Goal: Information Seeking & Learning: Understand process/instructions

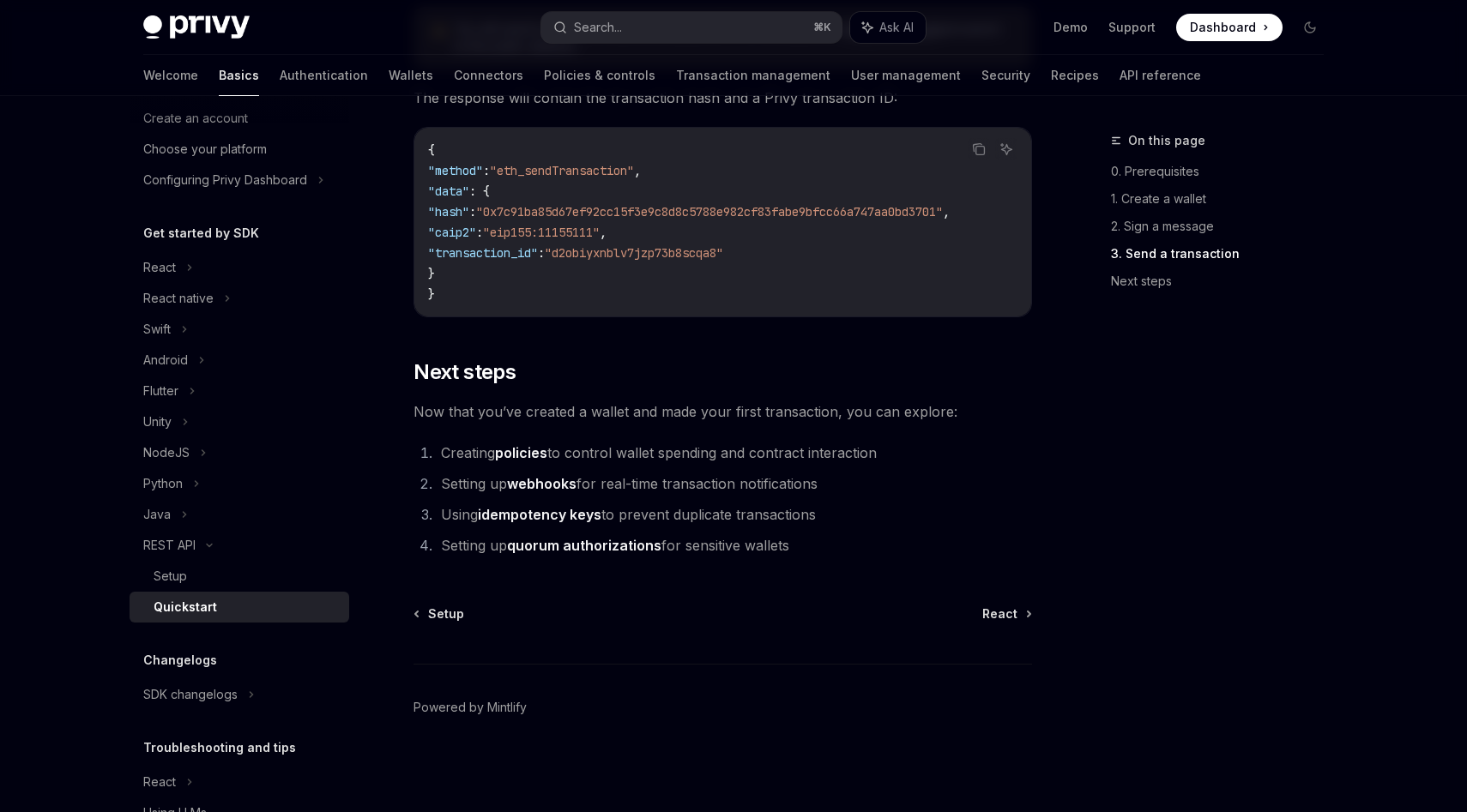
scroll to position [2199, 0]
click at [209, 542] on icon at bounding box center [209, 545] width 20 height 6
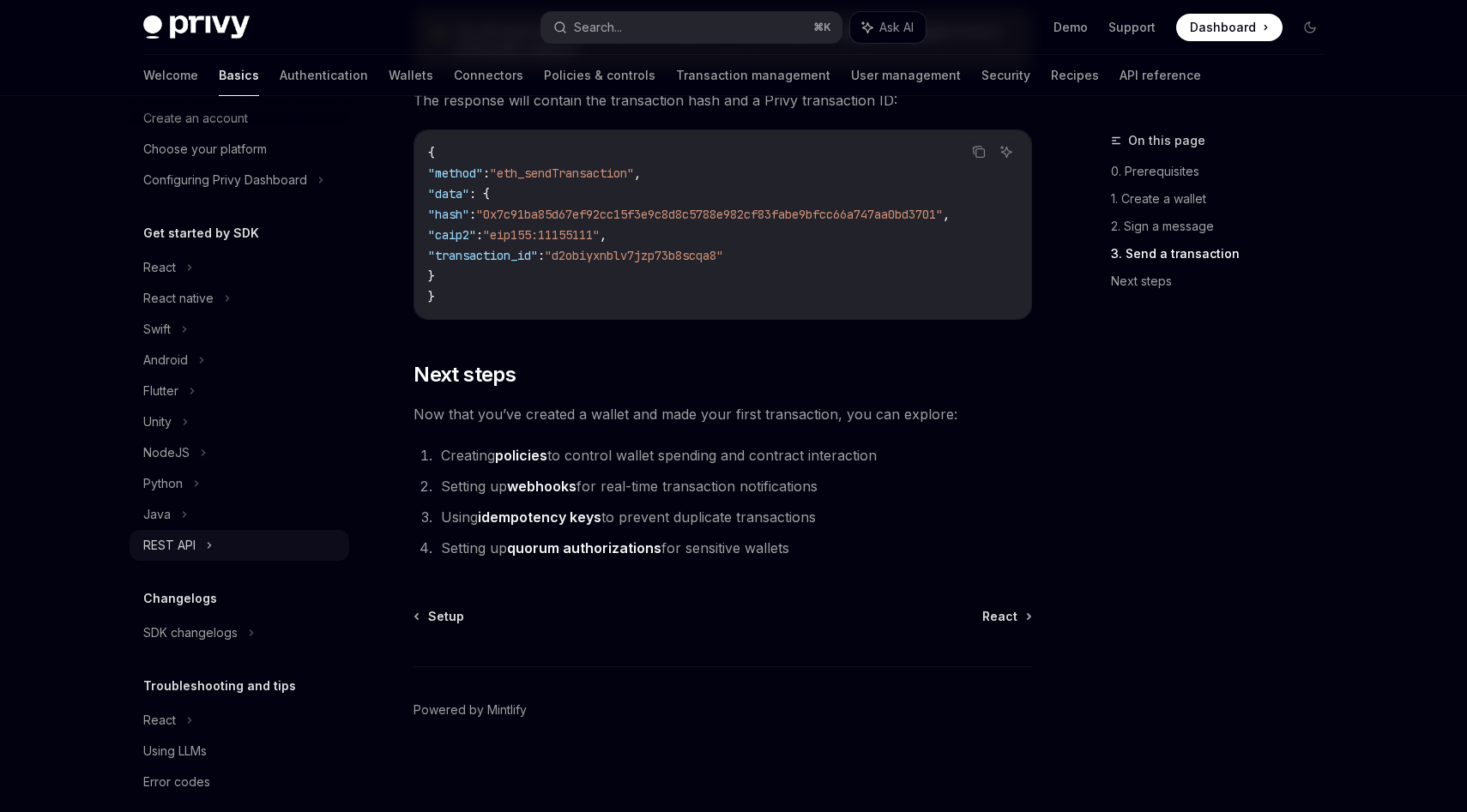
click at [202, 546] on div "REST API" at bounding box center [239, 545] width 220 height 30
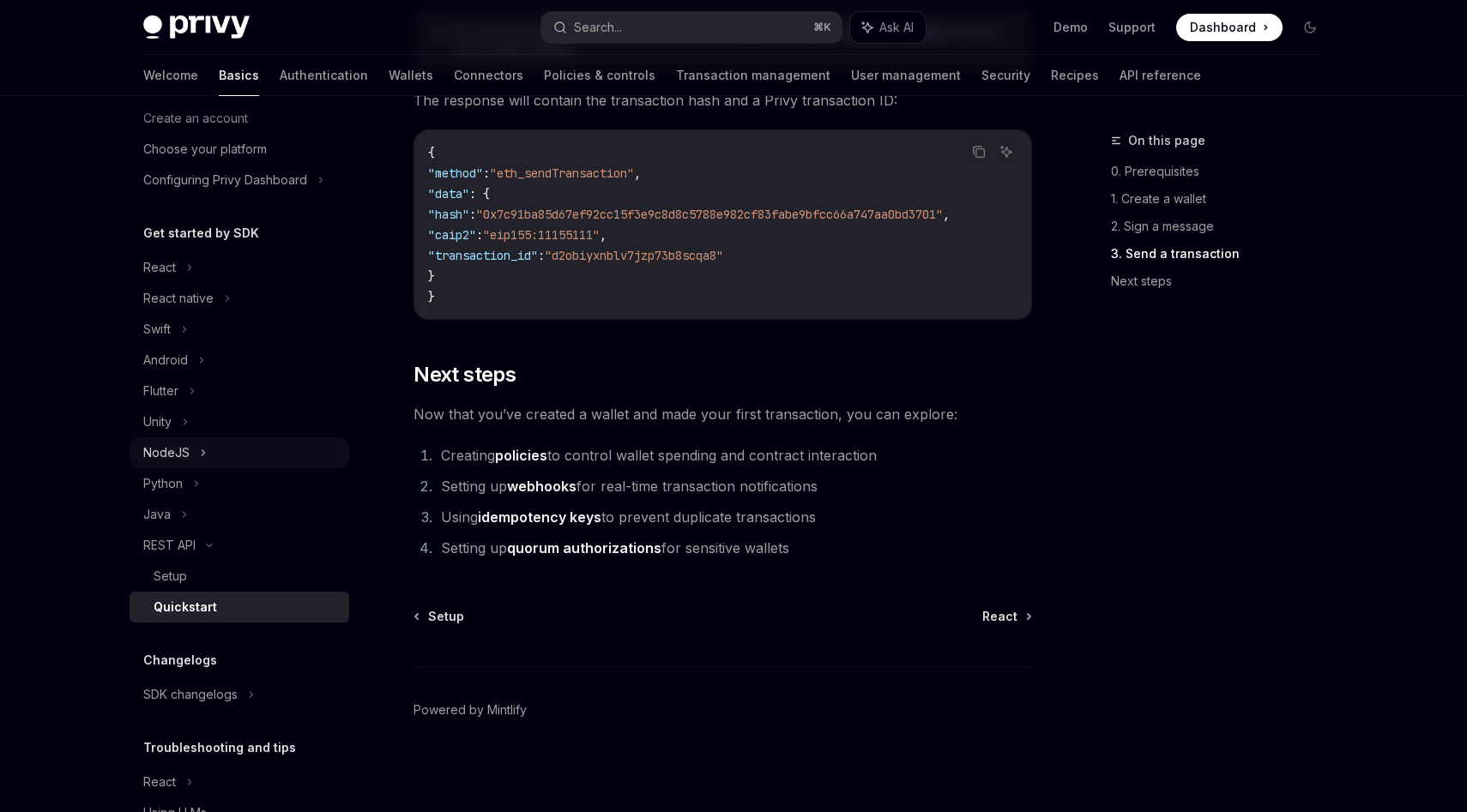
click at [191, 450] on div "NodeJS" at bounding box center [239, 453] width 220 height 30
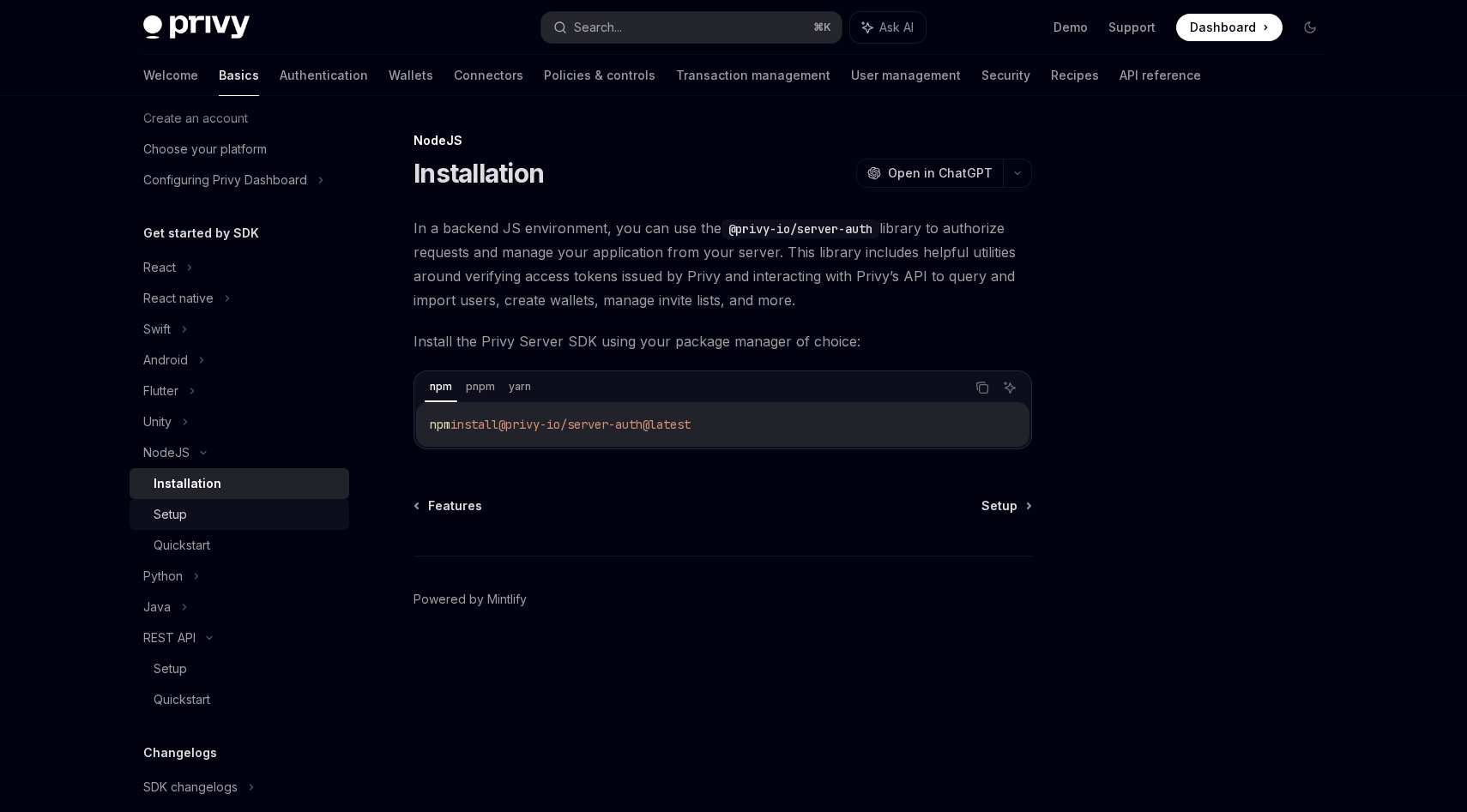
click at [188, 508] on div "Setup" at bounding box center [246, 515] width 186 height 20
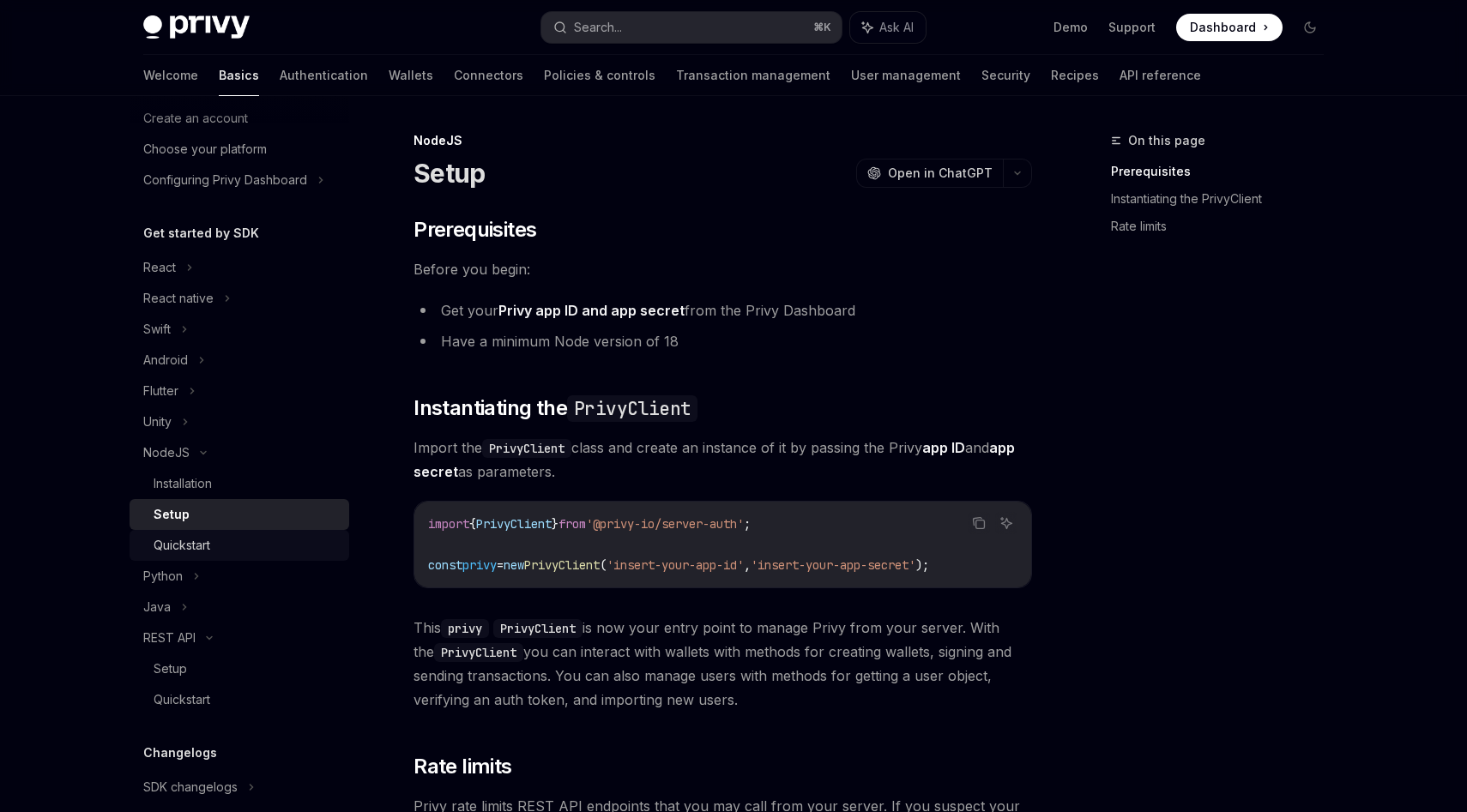
click at [191, 541] on div "Quickstart" at bounding box center [181, 545] width 56 height 20
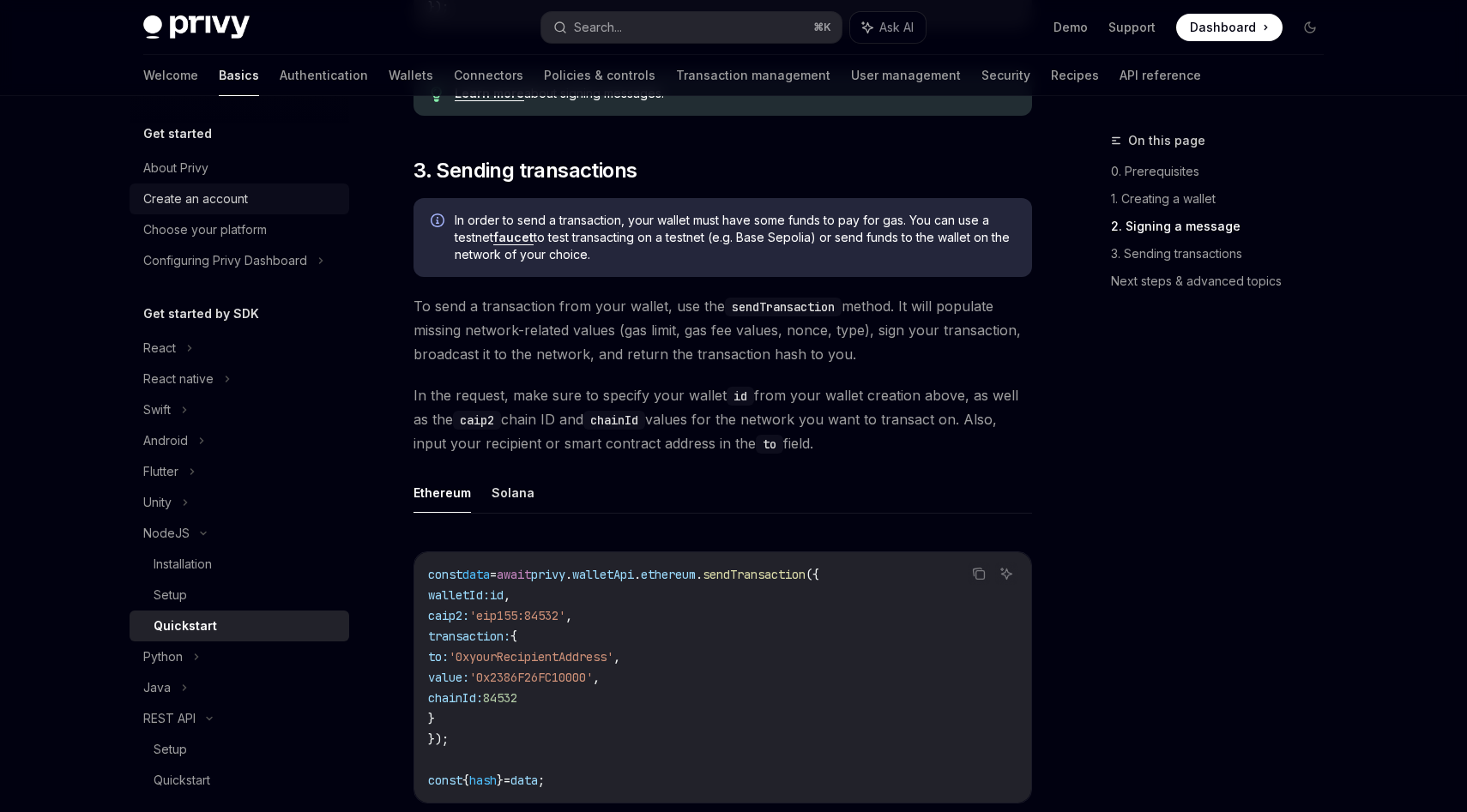
click at [187, 193] on div "Create an account" at bounding box center [195, 199] width 104 height 20
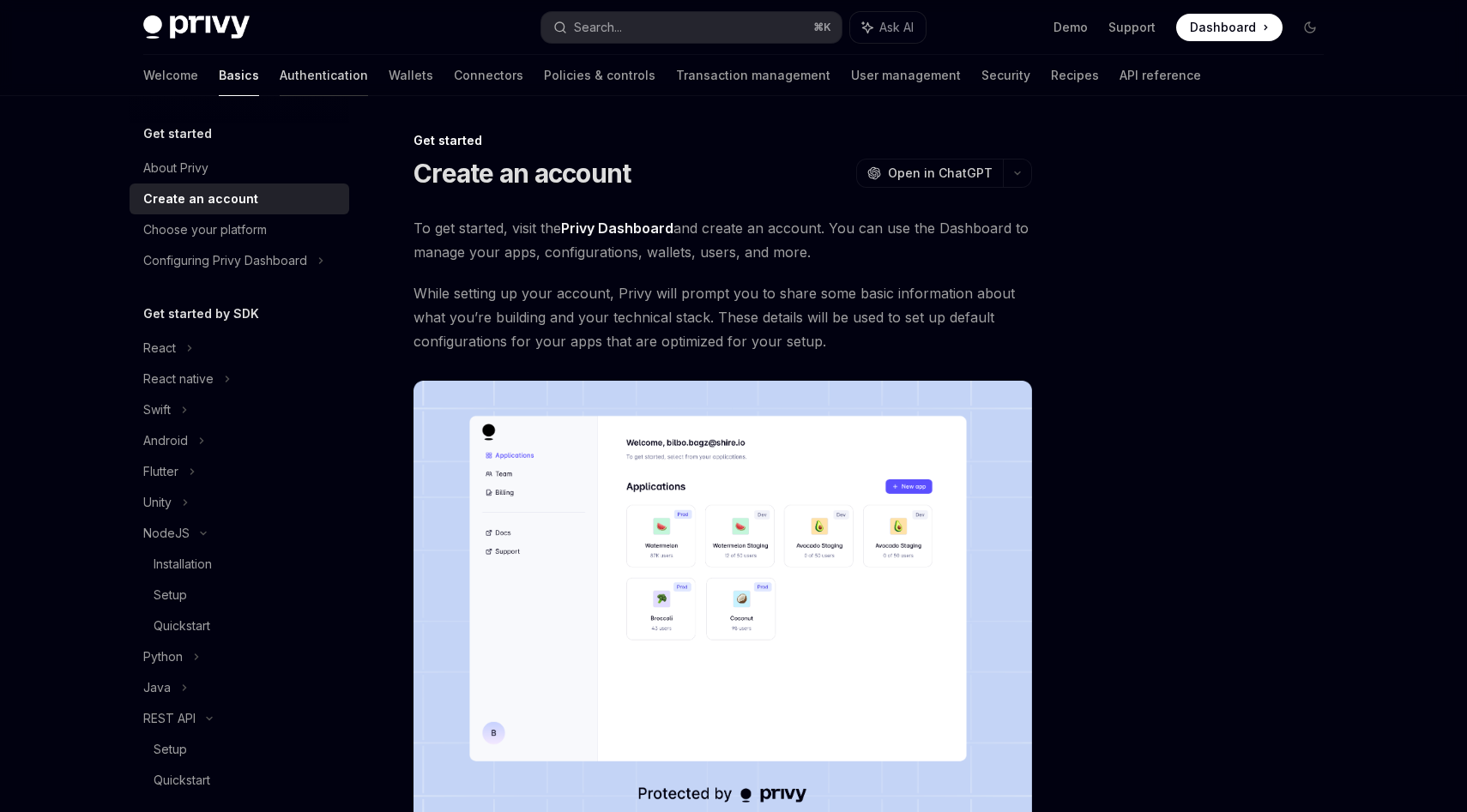
click at [280, 64] on link "Authentication" at bounding box center [324, 75] width 89 height 42
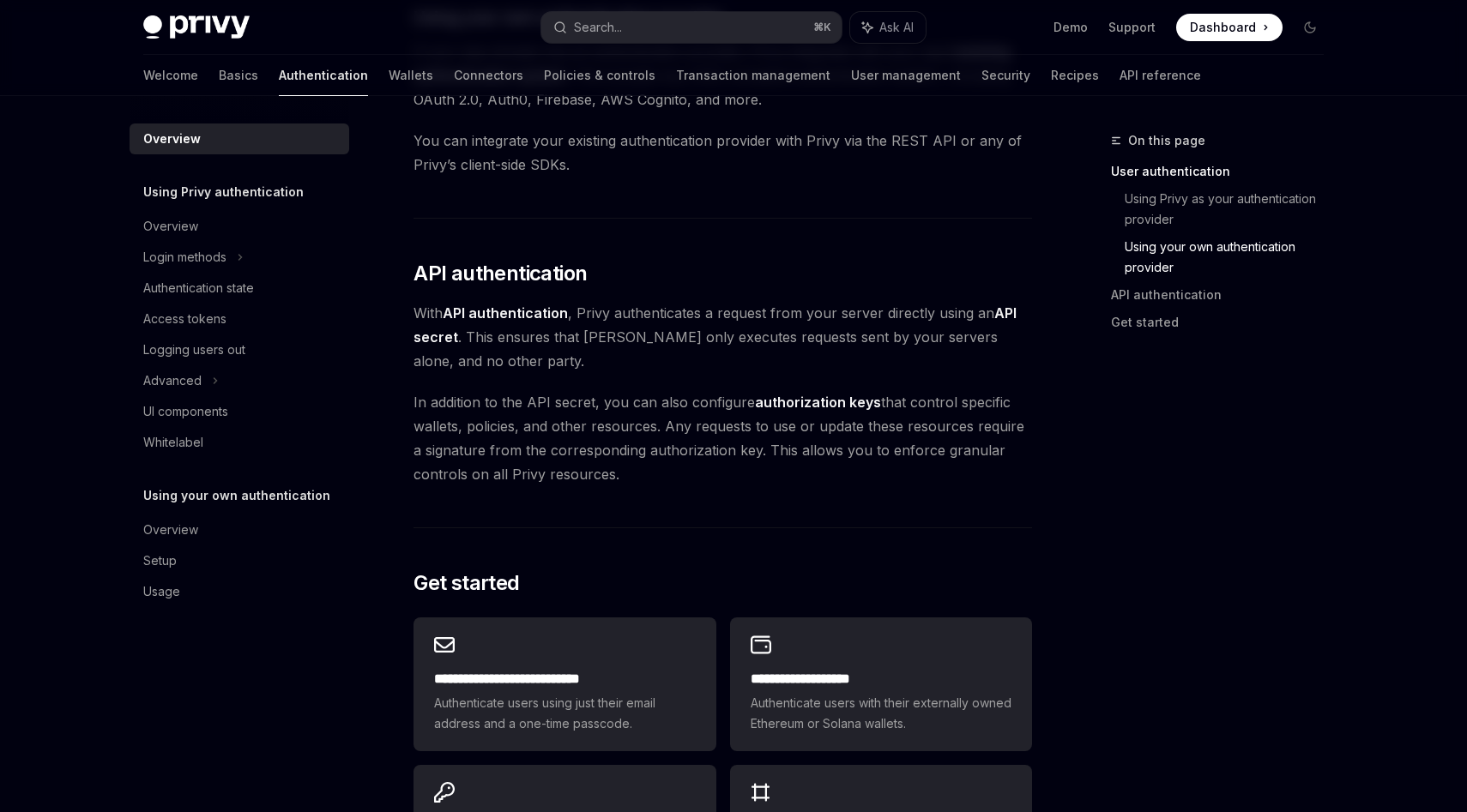
scroll to position [990, 0]
click at [538, 318] on strong "API authentication" at bounding box center [505, 315] width 126 height 18
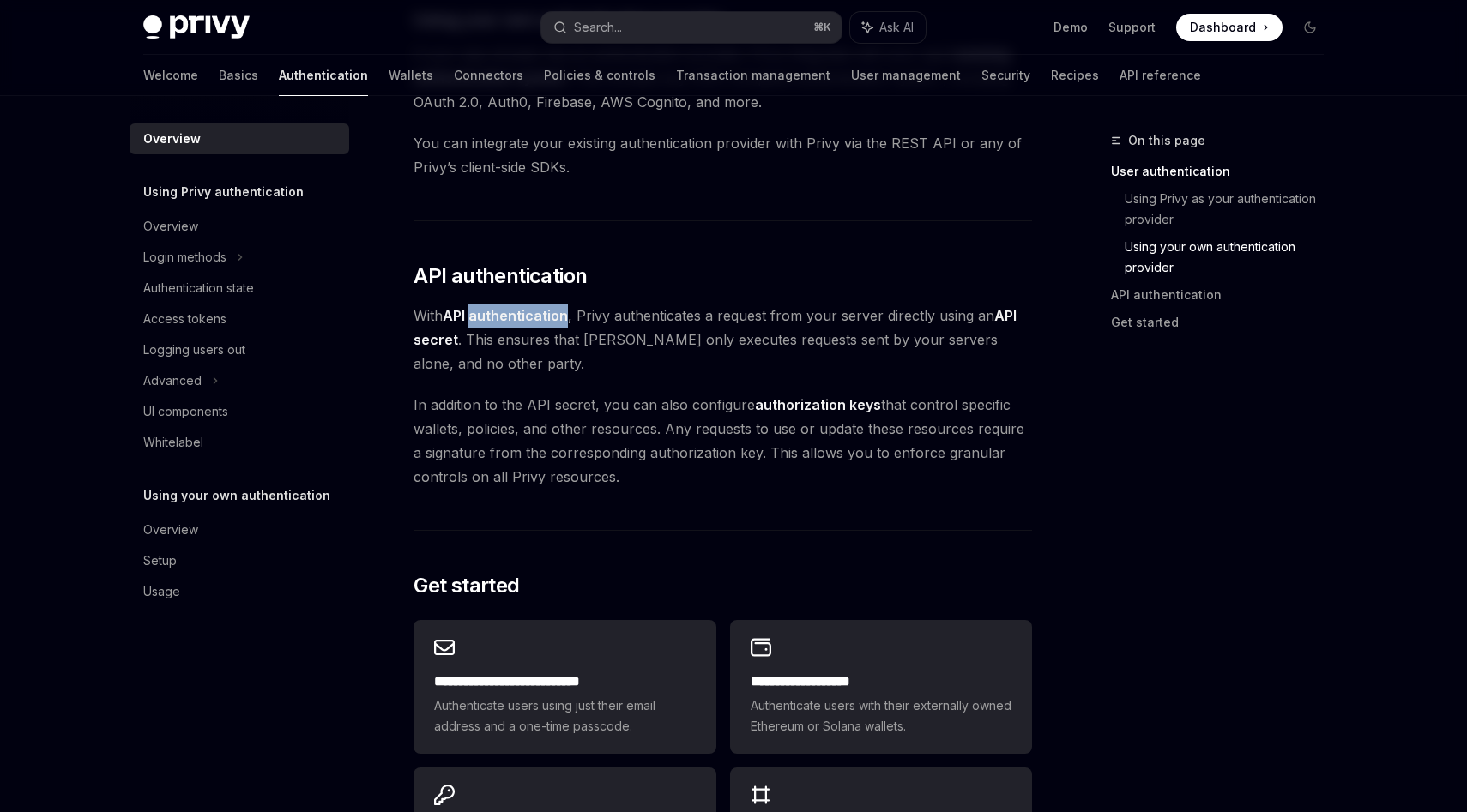
click at [538, 318] on strong "API authentication" at bounding box center [505, 315] width 126 height 18
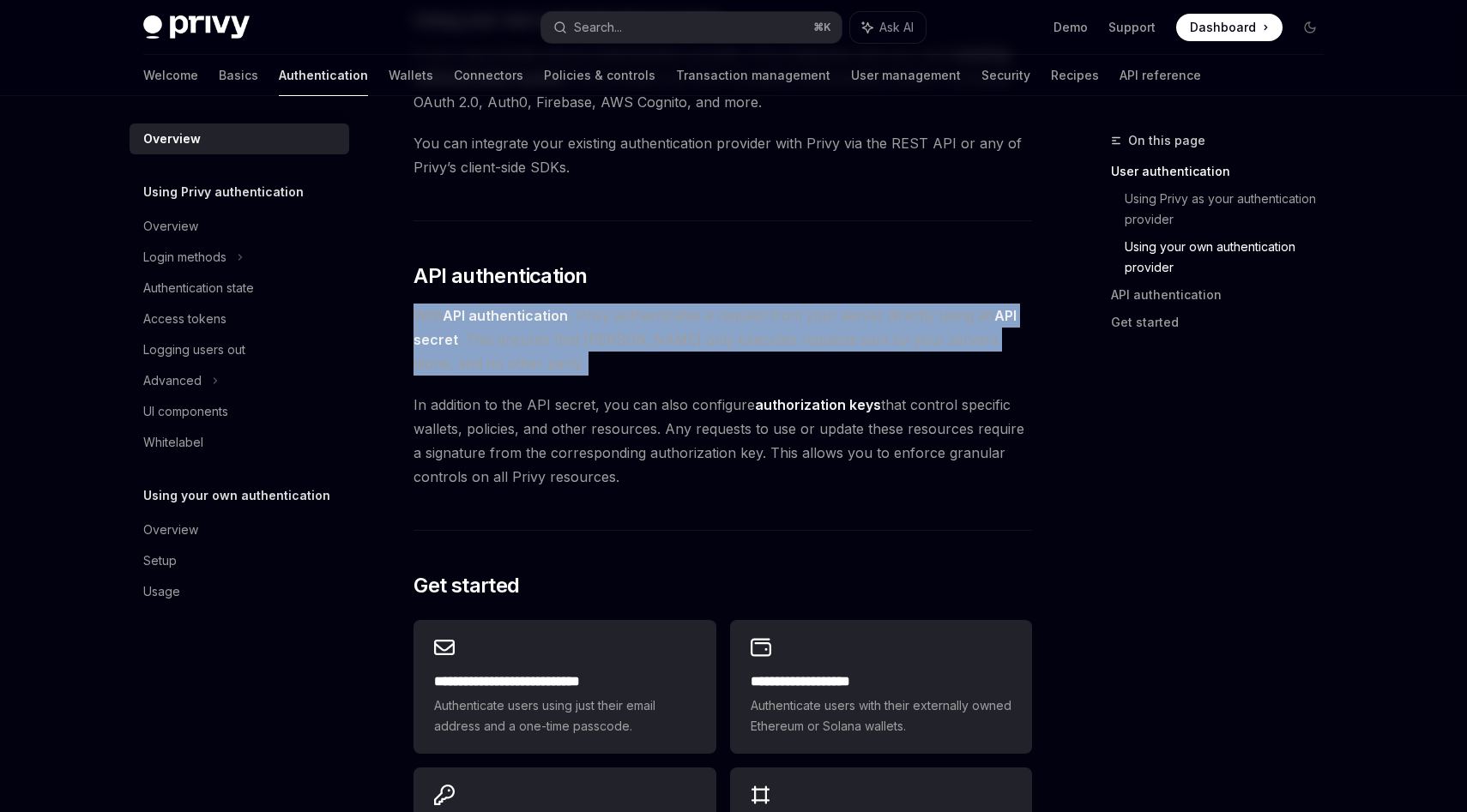
click at [538, 318] on strong "API authentication" at bounding box center [505, 315] width 126 height 18
click at [544, 332] on span "With API authentication , Privy authenticates a request from your server direct…" at bounding box center [723, 340] width 619 height 72
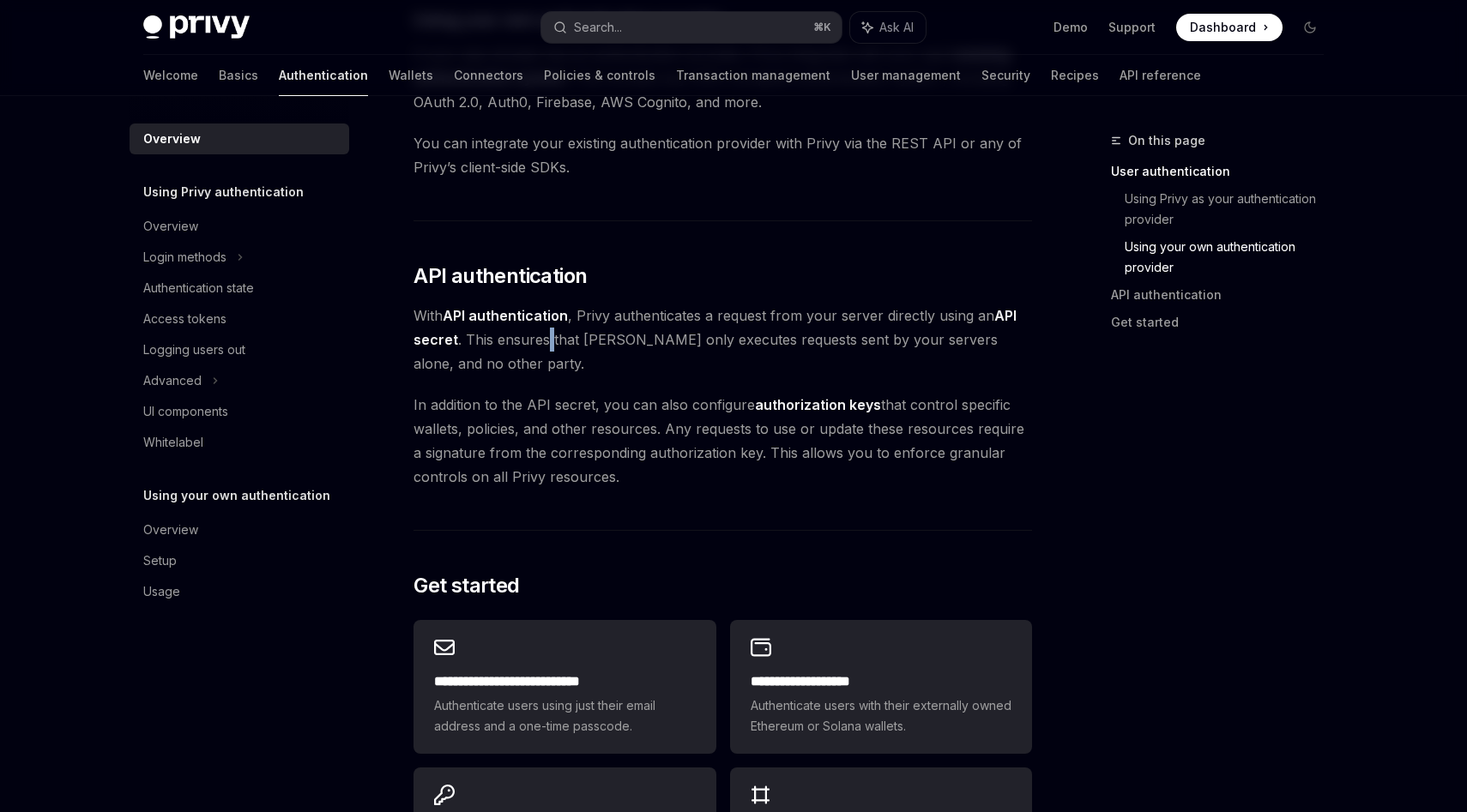
click at [544, 332] on span "With API authentication , Privy authenticates a request from your server direct…" at bounding box center [723, 340] width 619 height 72
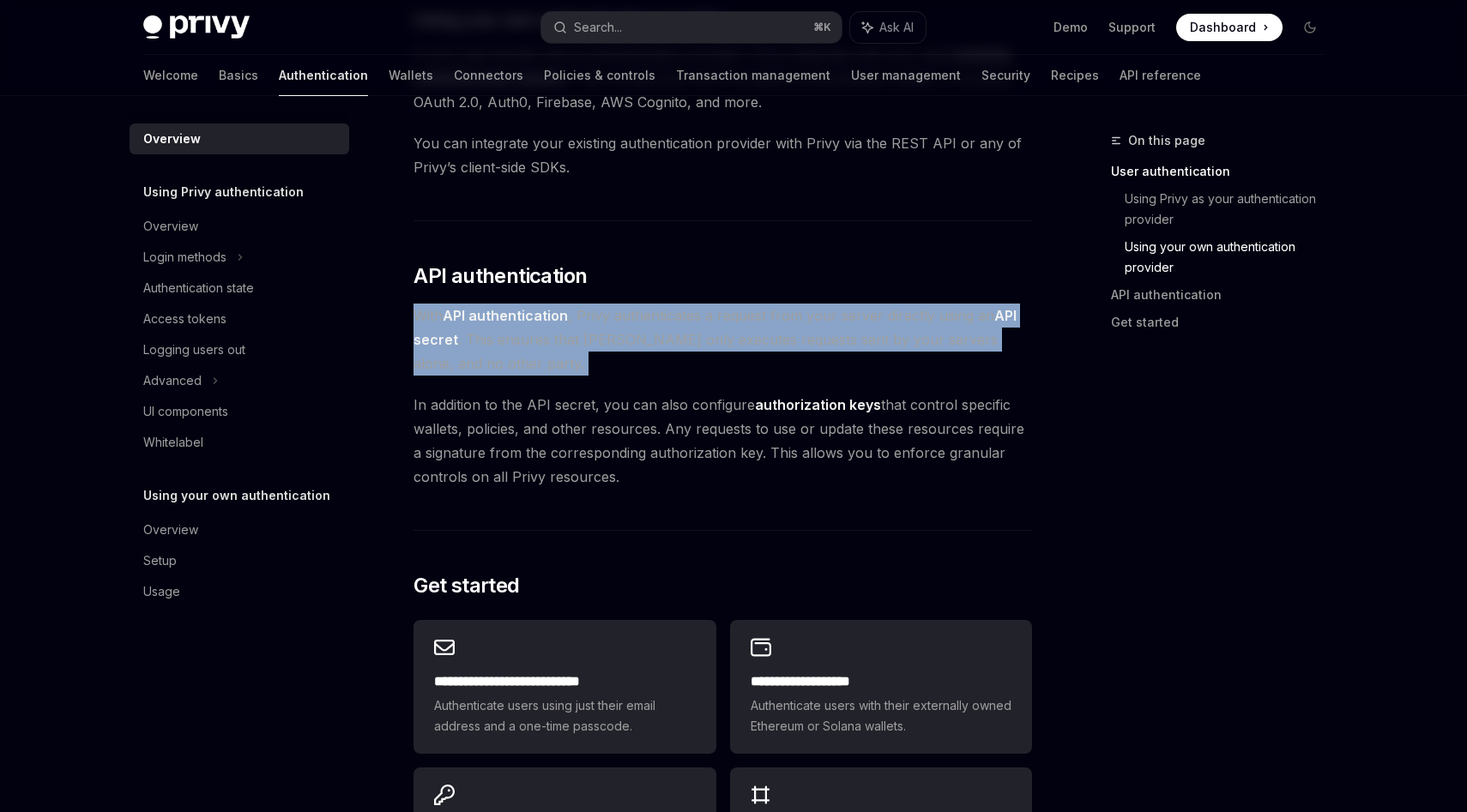
click at [544, 332] on span "With API authentication , Privy authenticates a request from your server direct…" at bounding box center [723, 340] width 619 height 72
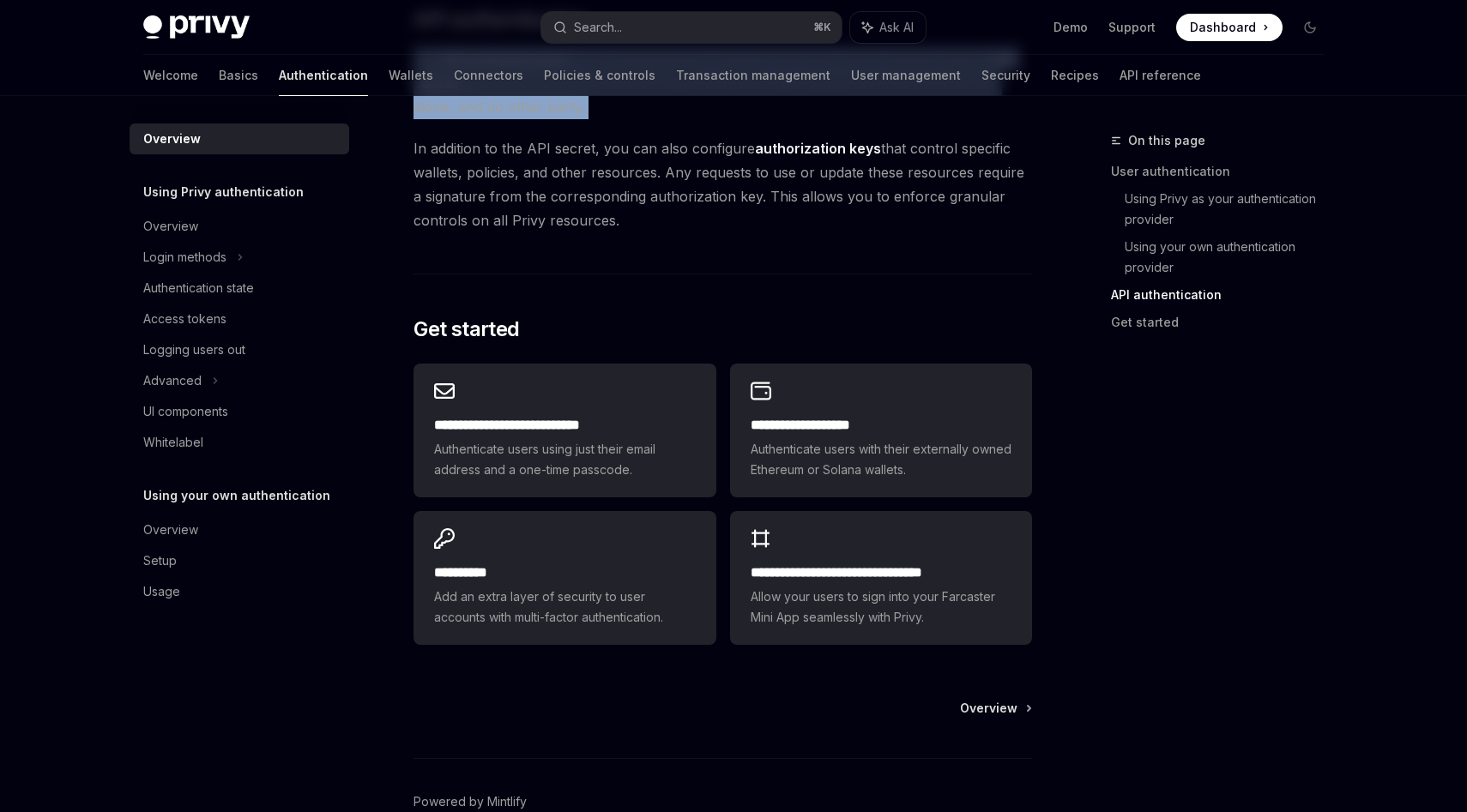
scroll to position [1232, 0]
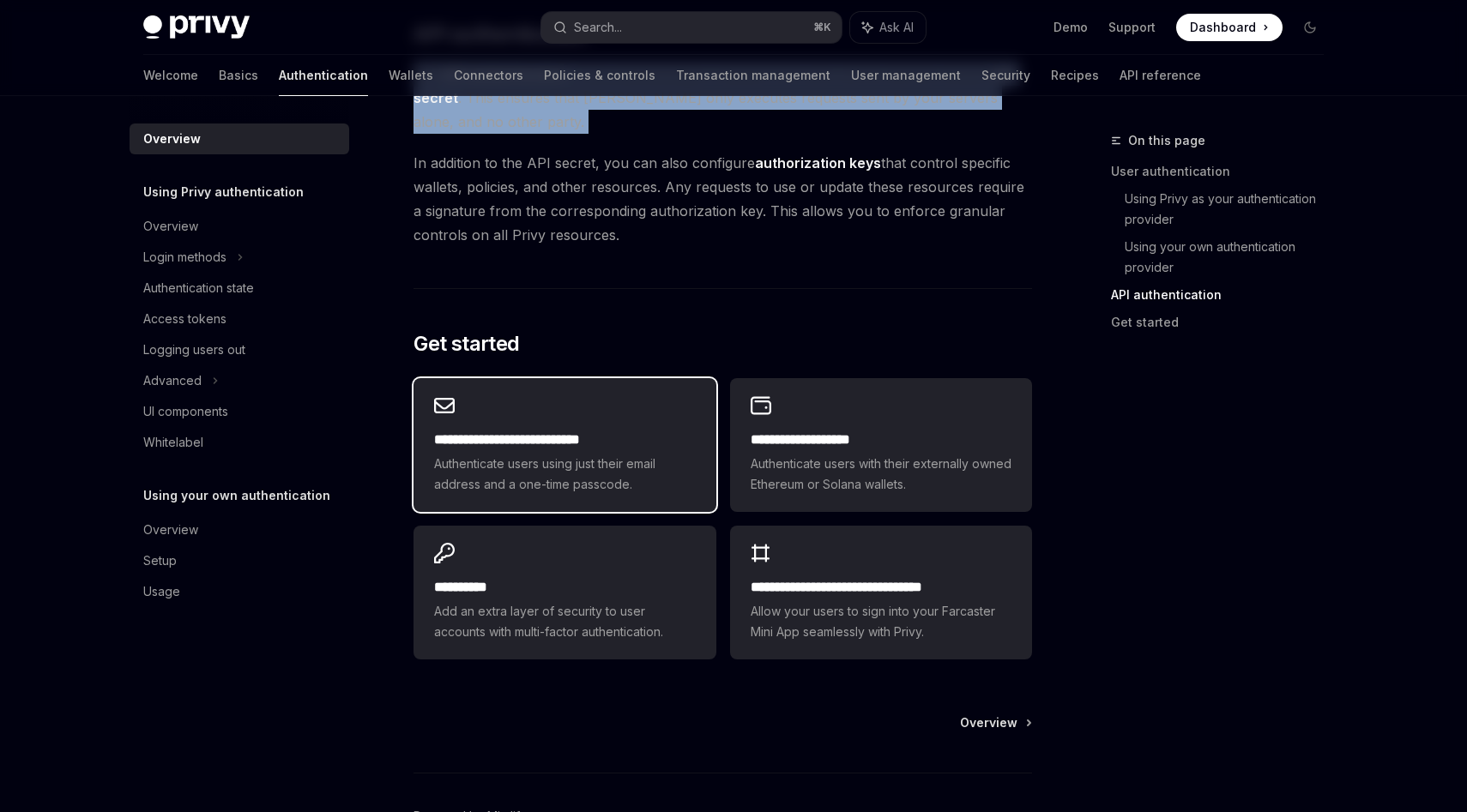
click at [540, 428] on div "**********" at bounding box center [564, 445] width 302 height 134
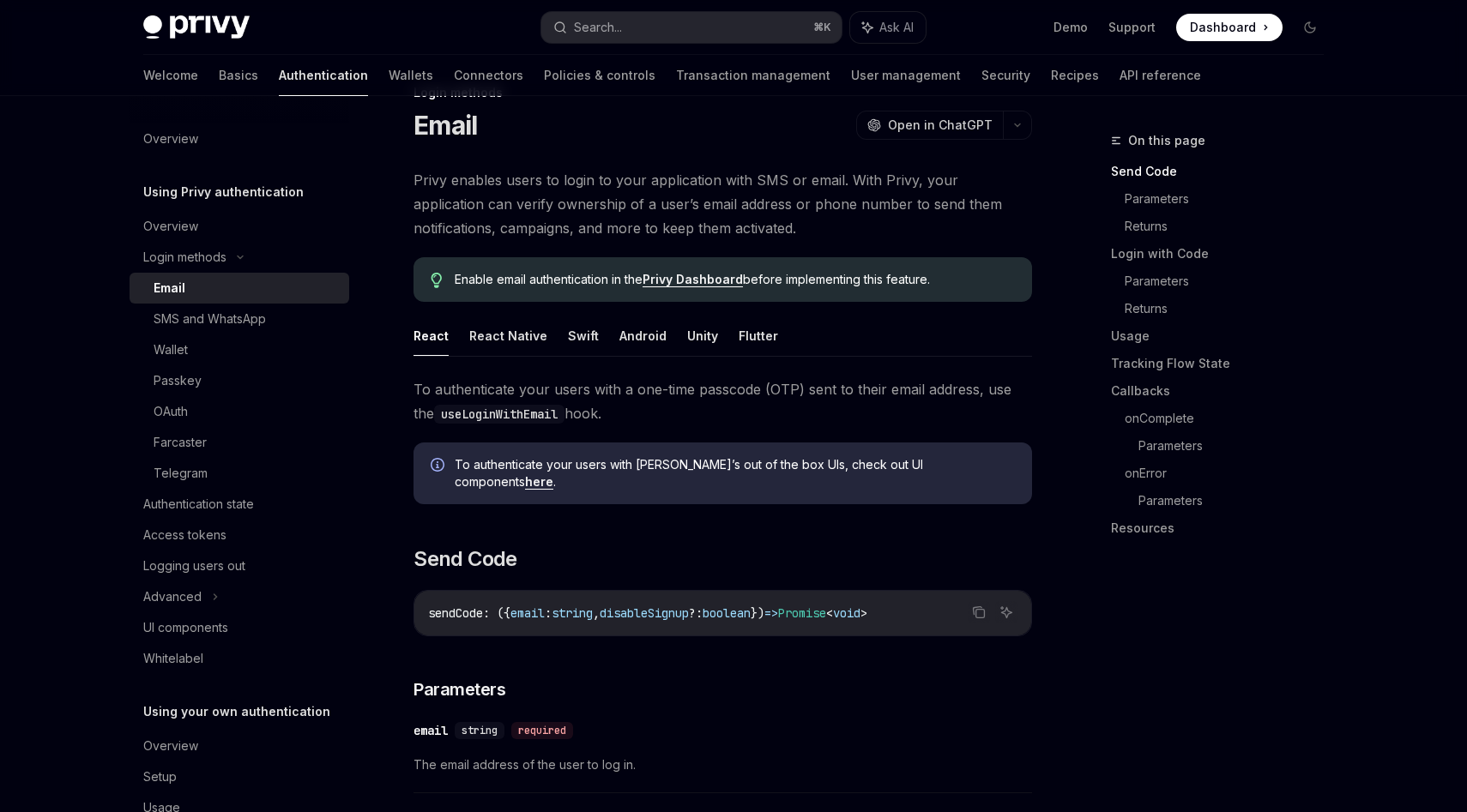
scroll to position [51, 0]
click at [792, 381] on span "To authenticate your users with a one-time passcode (OTP) sent to their email a…" at bounding box center [723, 399] width 619 height 48
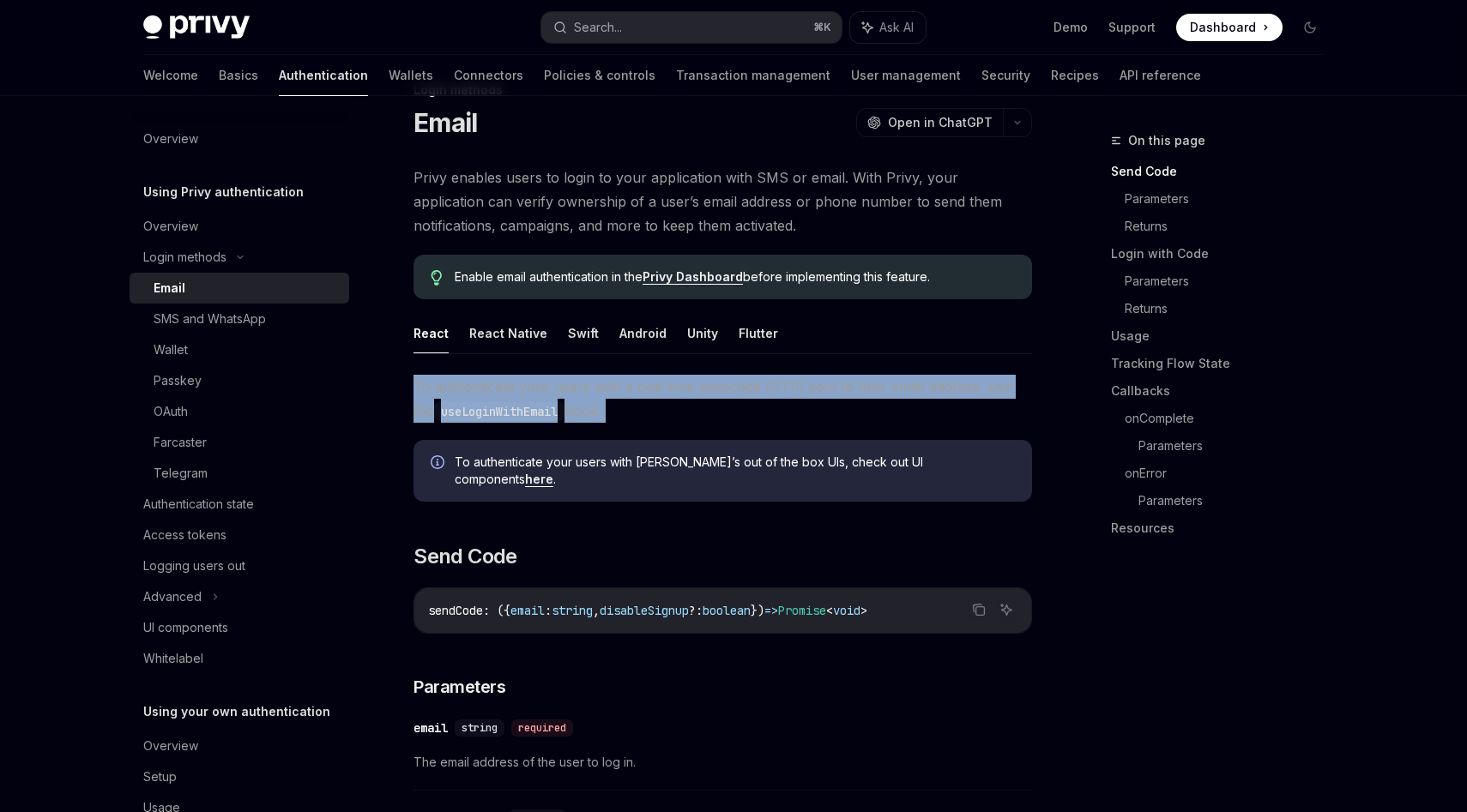
click at [792, 381] on span "To authenticate your users with a one-time passcode (OTP) sent to their email a…" at bounding box center [723, 399] width 619 height 48
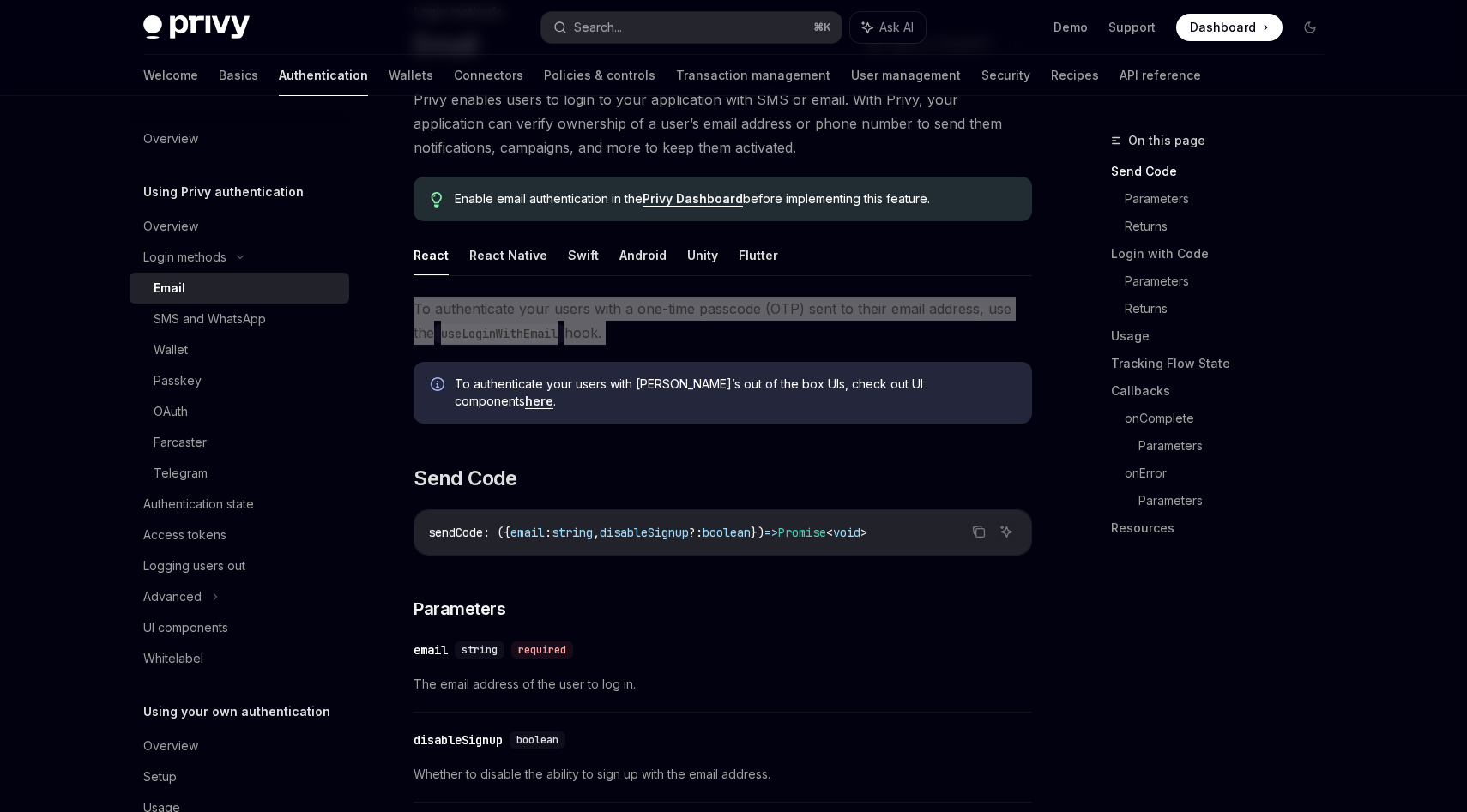
scroll to position [0, 0]
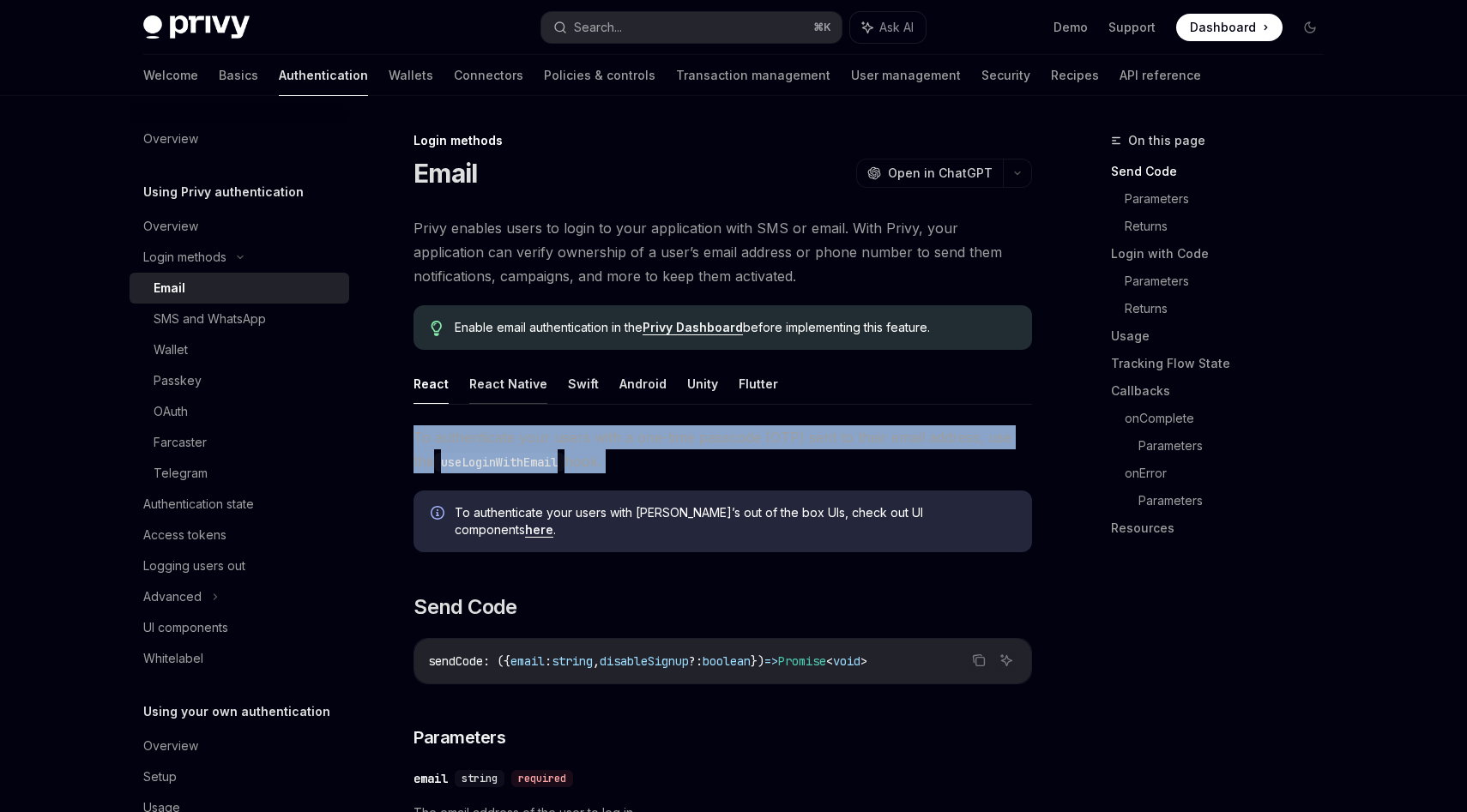
click at [513, 388] on button "React Native" at bounding box center [508, 384] width 79 height 41
type textarea "*"
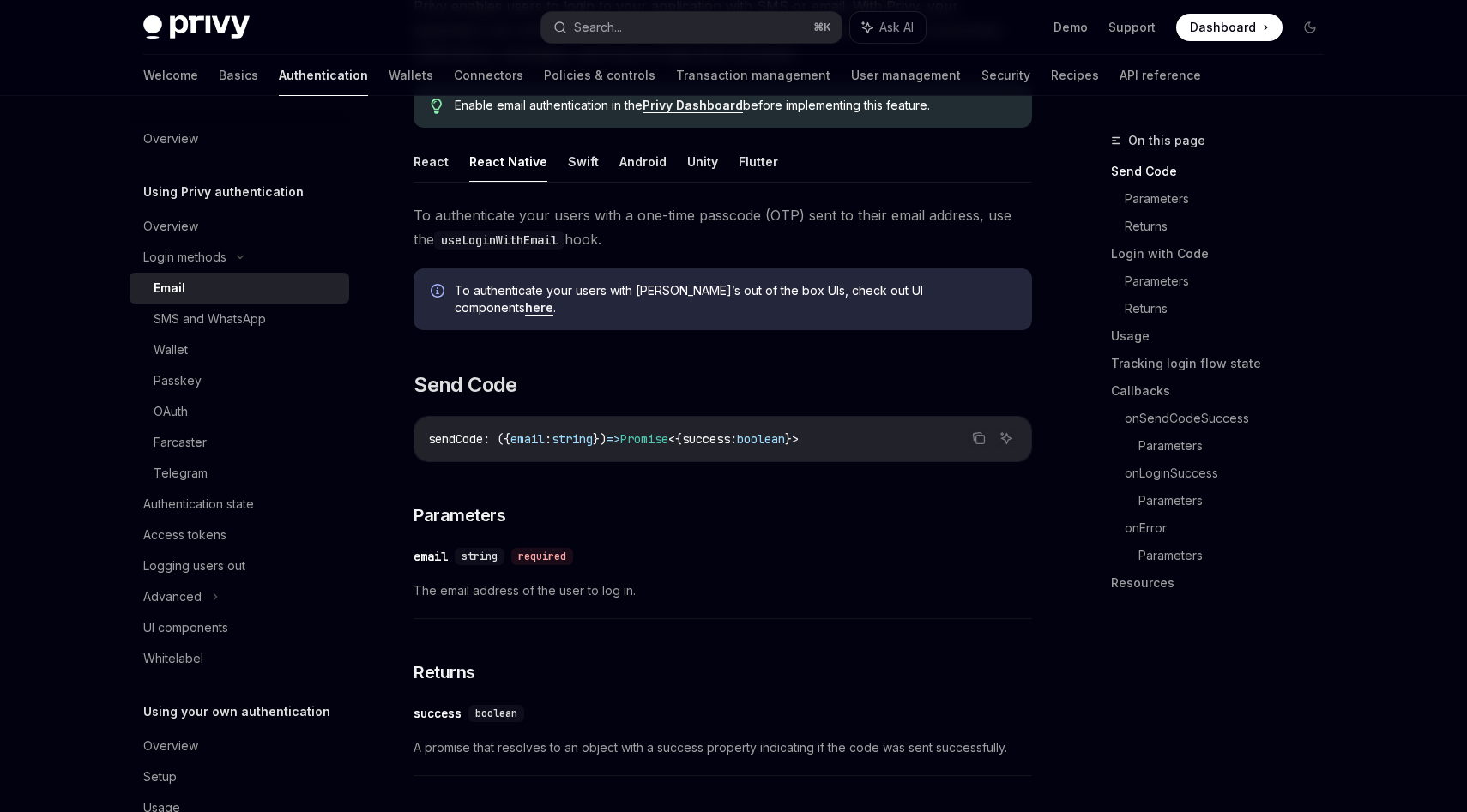
scroll to position [212, 0]
